Goal: Task Accomplishment & Management: Use online tool/utility

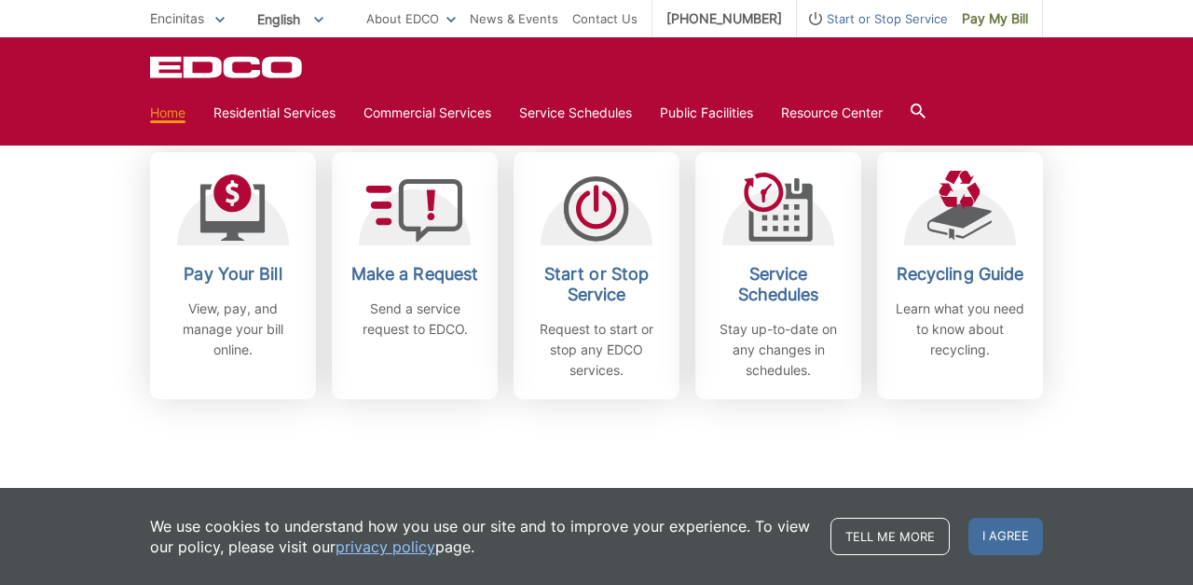
scroll to position [536, 0]
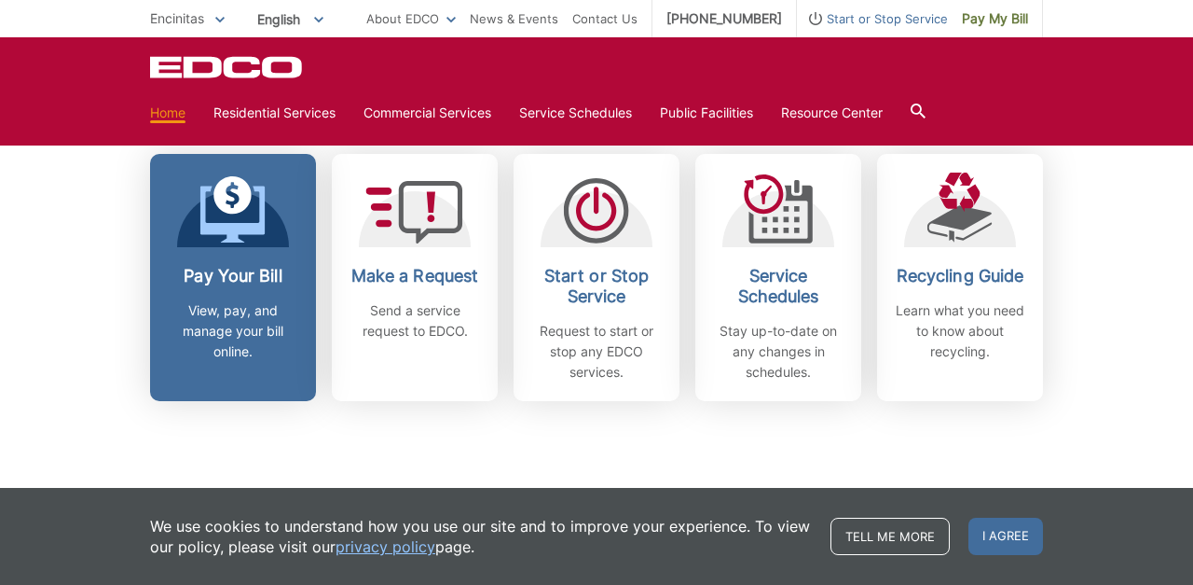
click at [234, 205] on icon at bounding box center [232, 195] width 38 height 38
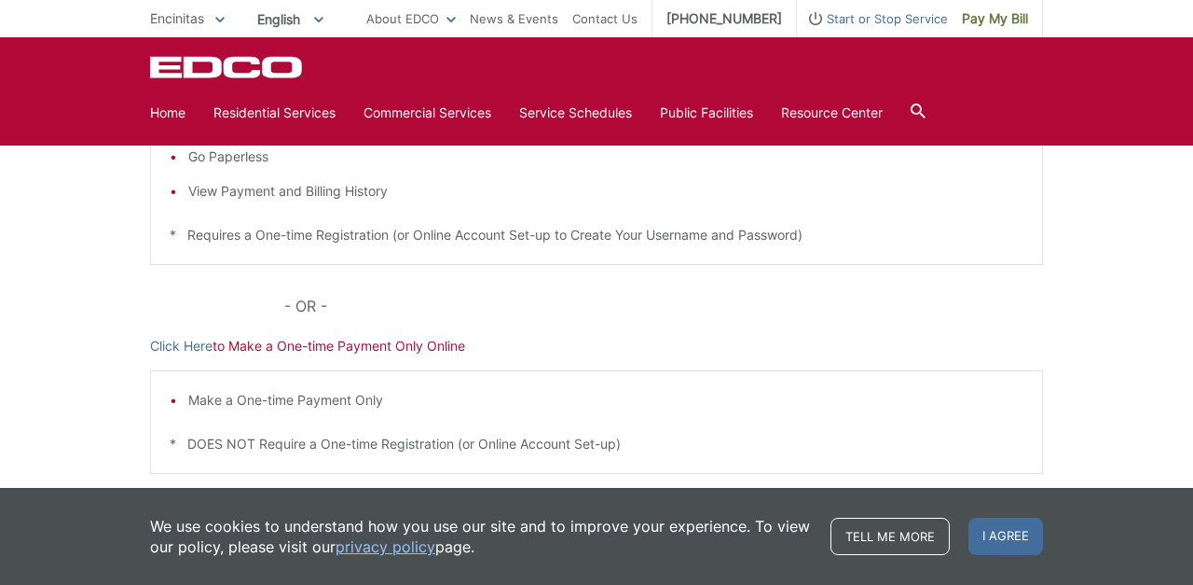
scroll to position [588, 0]
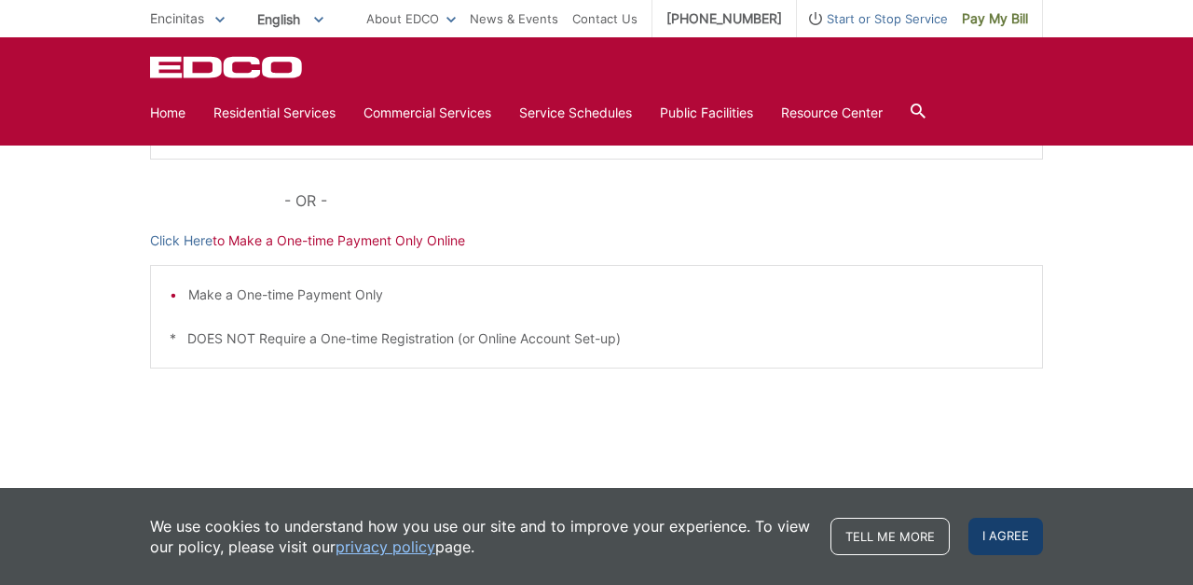
click at [1012, 547] on span "I agree" at bounding box center [1006, 535] width 75 height 37
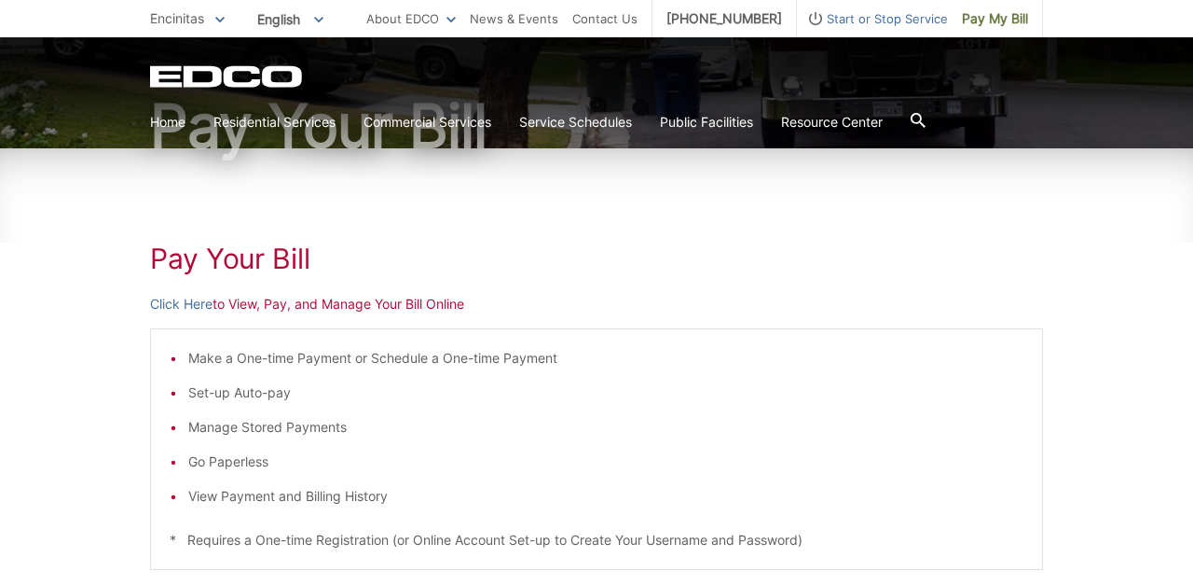
scroll to position [179, 0]
click at [184, 297] on link "Click Here" at bounding box center [181, 303] width 62 height 21
